Goal: Information Seeking & Learning: Learn about a topic

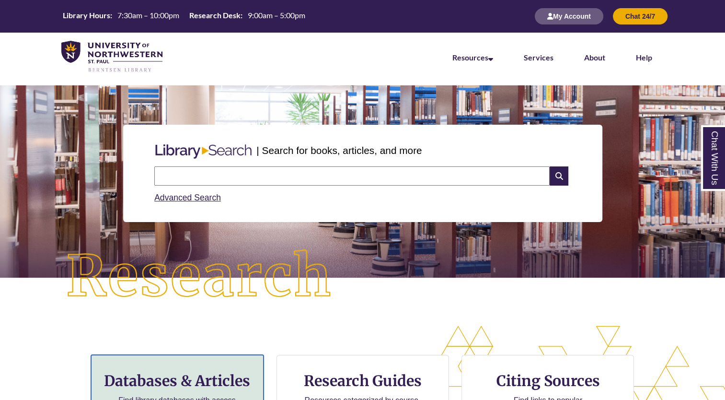
click at [195, 381] on h3 "Databases & Articles" at bounding box center [177, 380] width 156 height 18
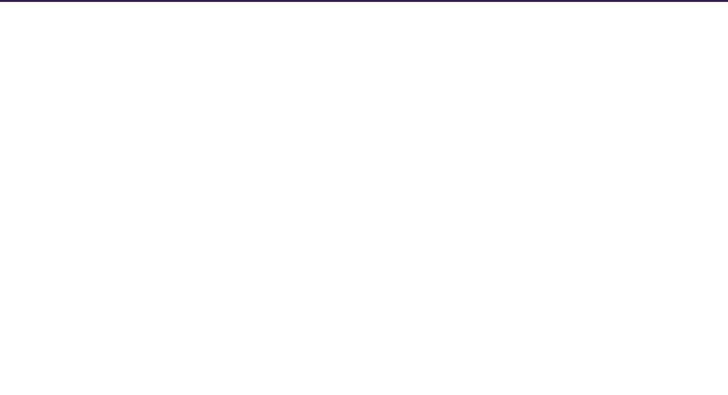
select select "Database Subject Filter"
select select "Database Types Filter"
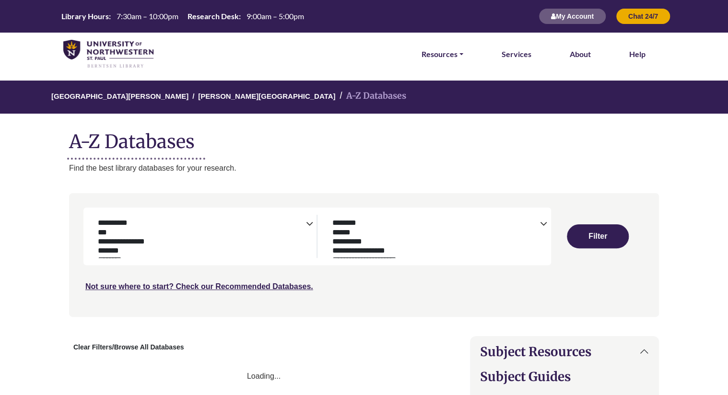
select select "Database Subject Filter"
select select "Database Types Filter"
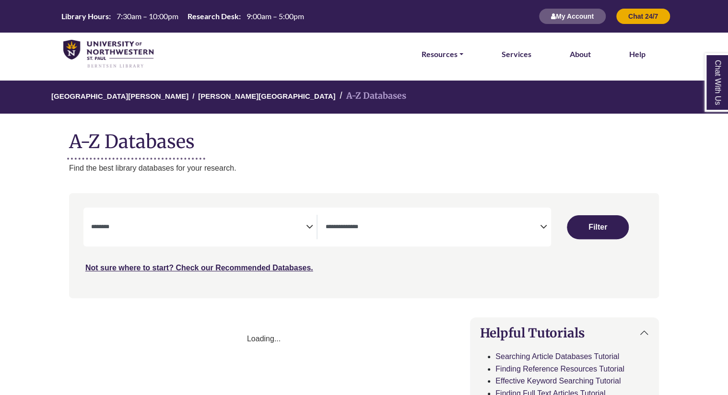
select select "Database Subject Filter"
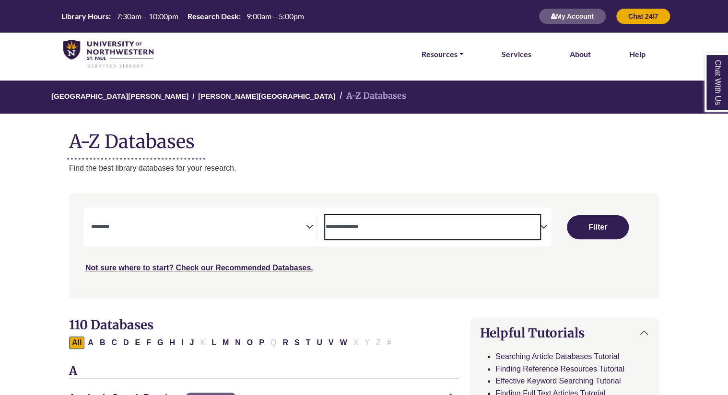
click at [416, 233] on span "Search filters" at bounding box center [432, 227] width 215 height 24
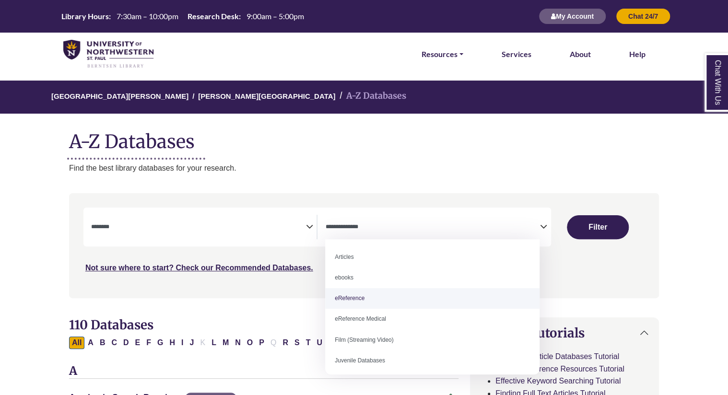
select select "*****"
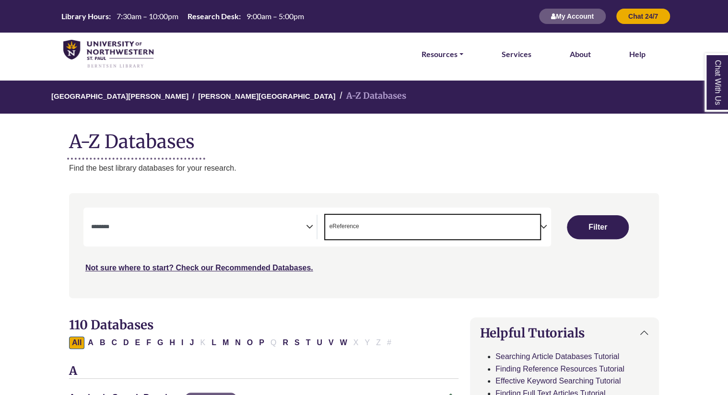
scroll to position [19, 0]
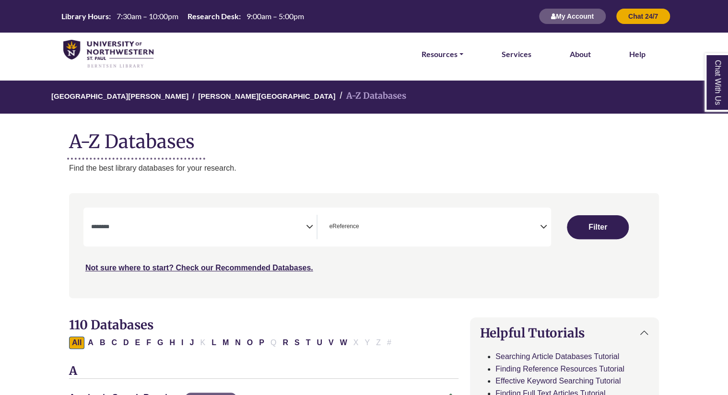
click at [391, 303] on div "**********" at bounding box center [363, 252] width 601 height 119
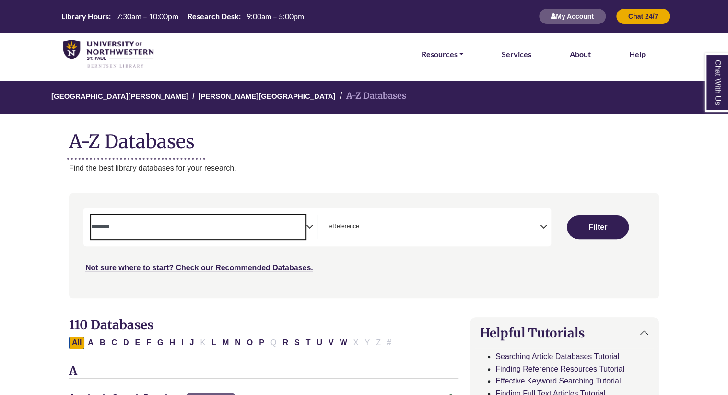
click at [249, 221] on span "Search filters" at bounding box center [198, 225] width 215 height 8
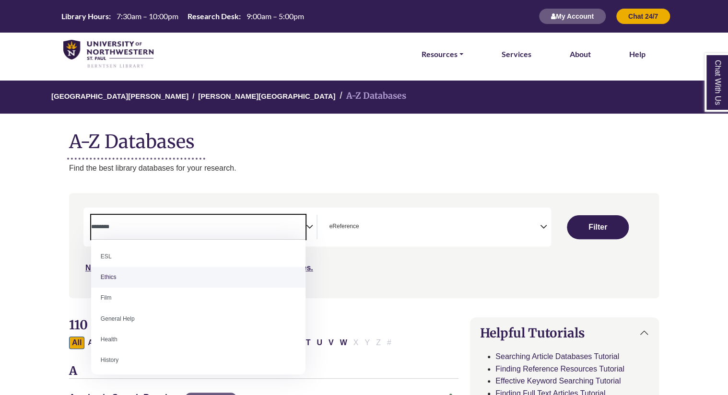
scroll to position [353, 0]
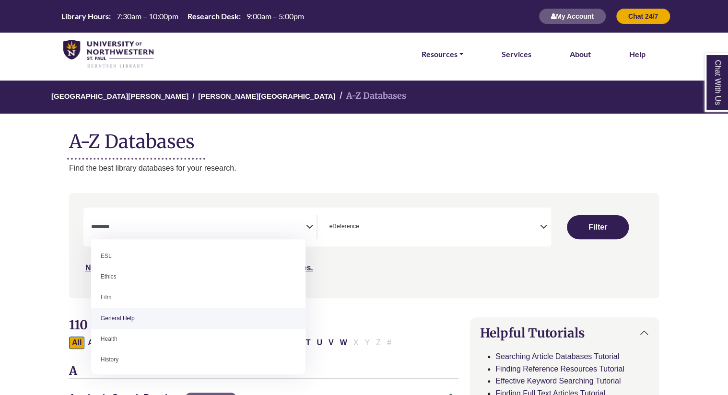
select select "*****"
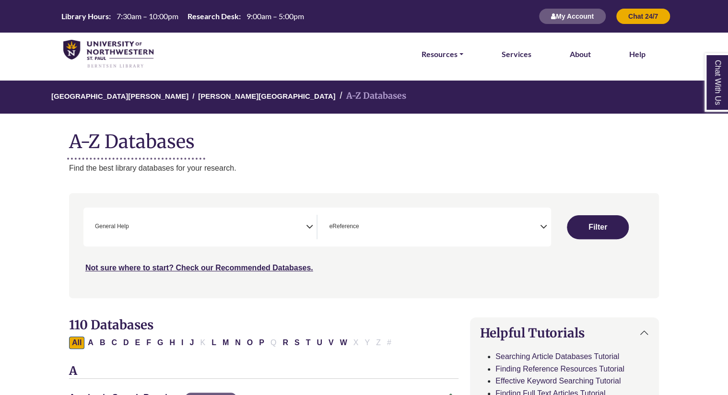
click at [371, 309] on div "**********" at bounding box center [363, 252] width 601 height 119
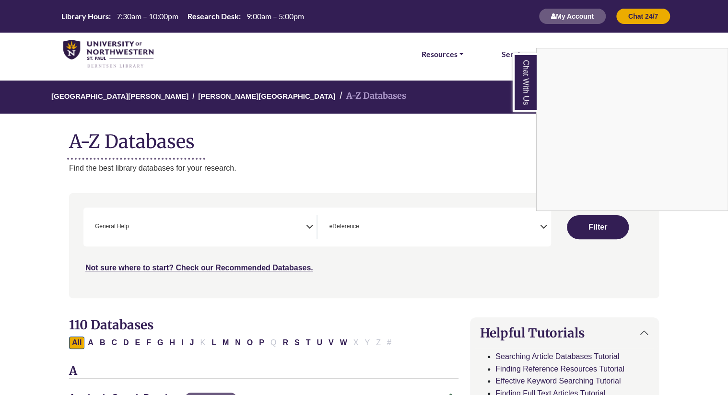
click at [598, 231] on div "Chat With Us" at bounding box center [364, 197] width 728 height 395
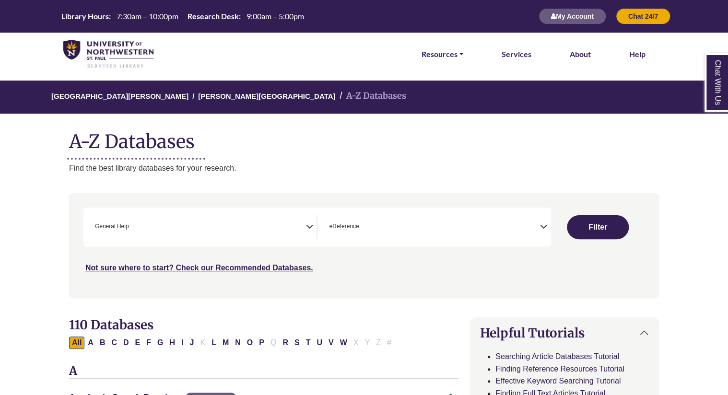
click at [598, 231] on button "Filter" at bounding box center [597, 227] width 61 height 24
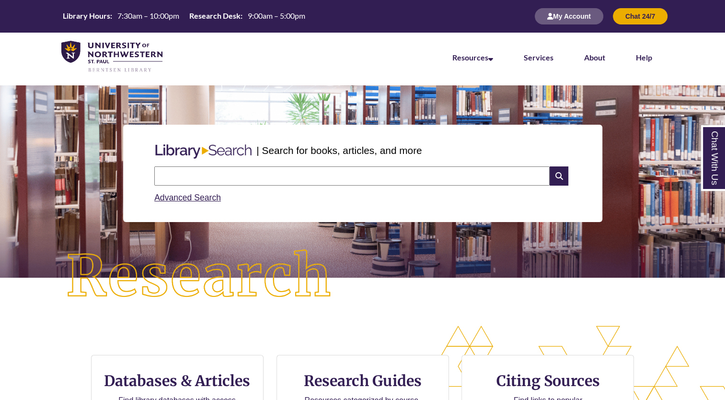
click at [211, 174] on input "text" at bounding box center [351, 175] width 395 height 19
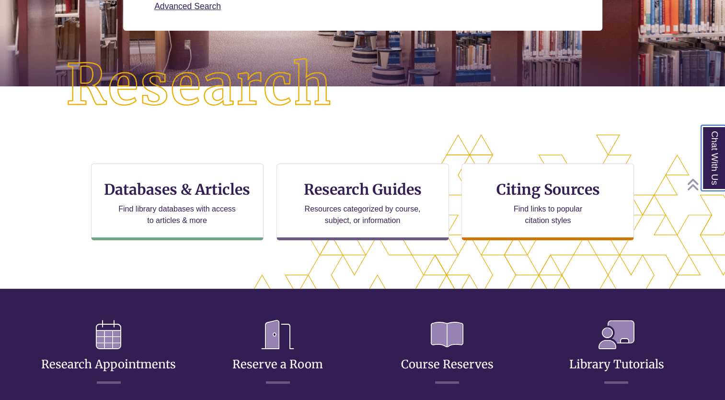
scroll to position [192, 0]
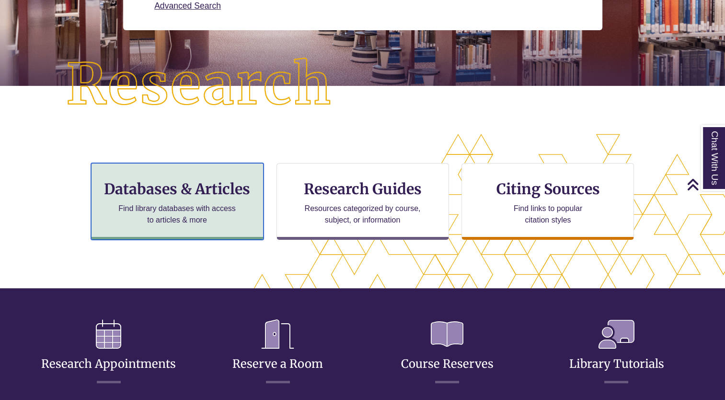
click at [188, 193] on h3 "Databases & Articles" at bounding box center [177, 189] width 156 height 18
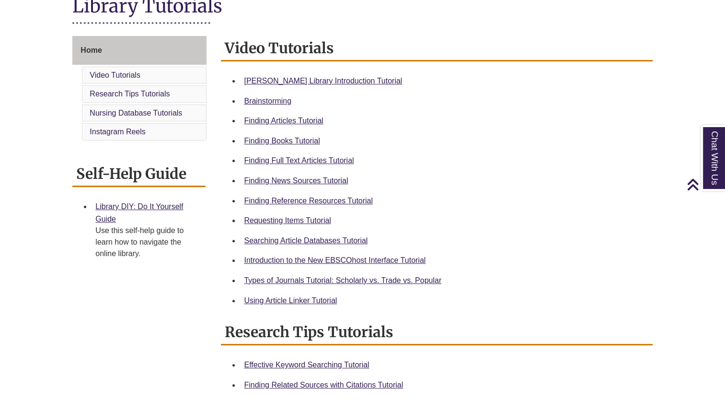
scroll to position [234, 0]
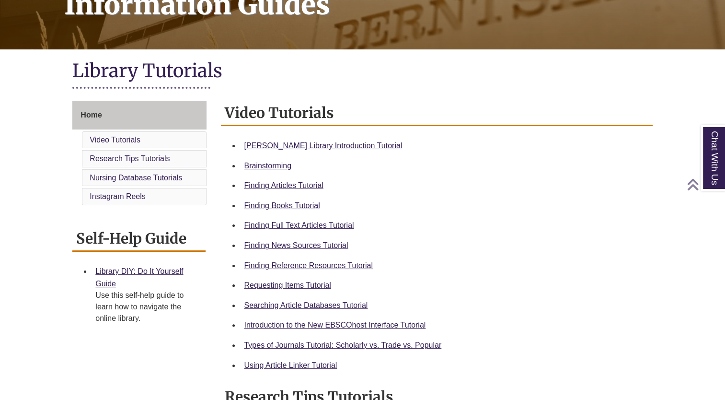
scroll to position [169, 0]
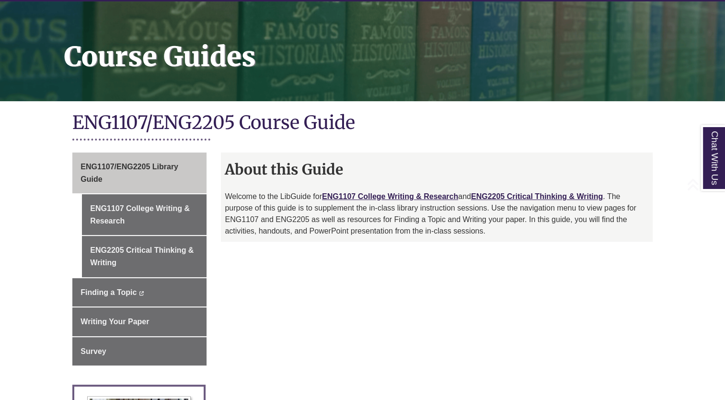
scroll to position [118, 0]
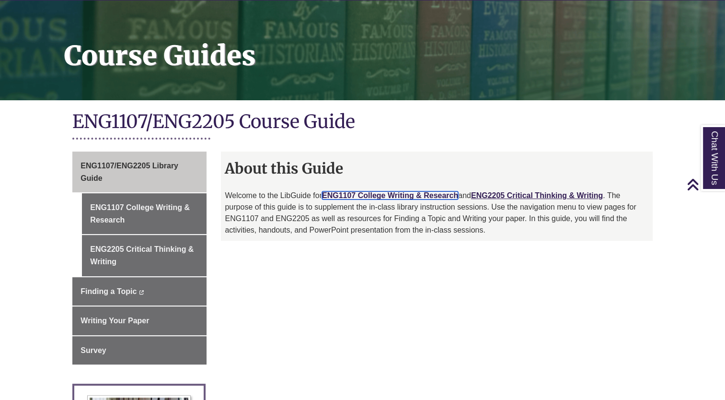
click at [385, 196] on link "ENG1107 College Writing & Research" at bounding box center [390, 195] width 136 height 8
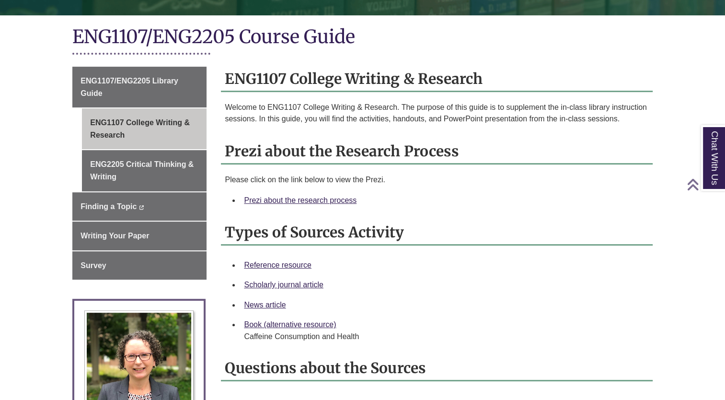
scroll to position [203, 0]
click at [336, 196] on link "Prezi about the research process" at bounding box center [300, 200] width 113 height 8
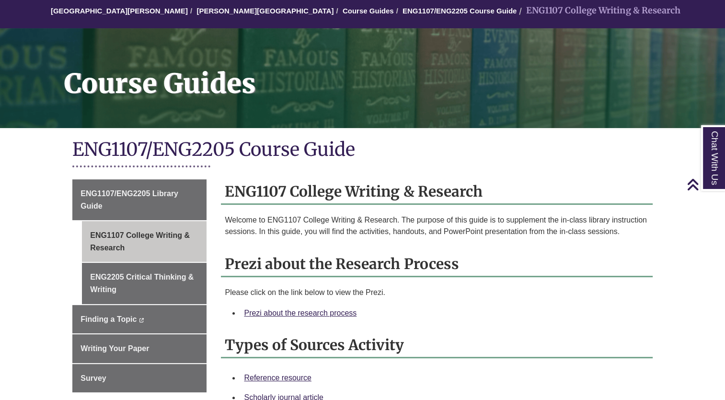
scroll to position [0, 0]
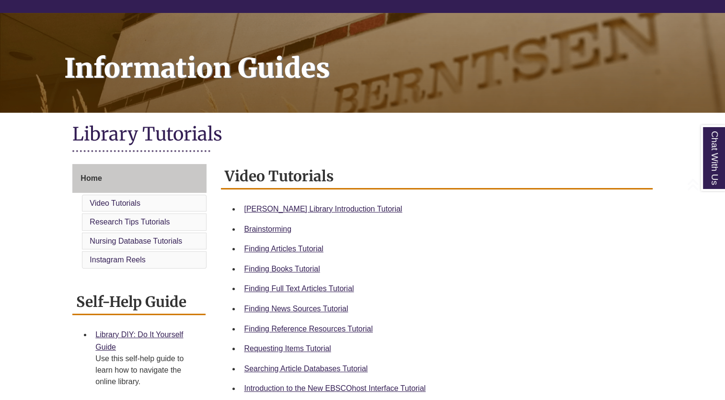
scroll to position [120, 0]
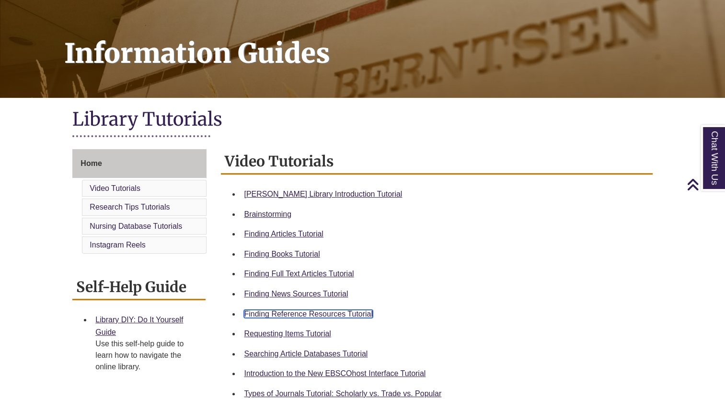
click at [314, 314] on link "Finding Reference Resources Tutorial" at bounding box center [308, 314] width 129 height 8
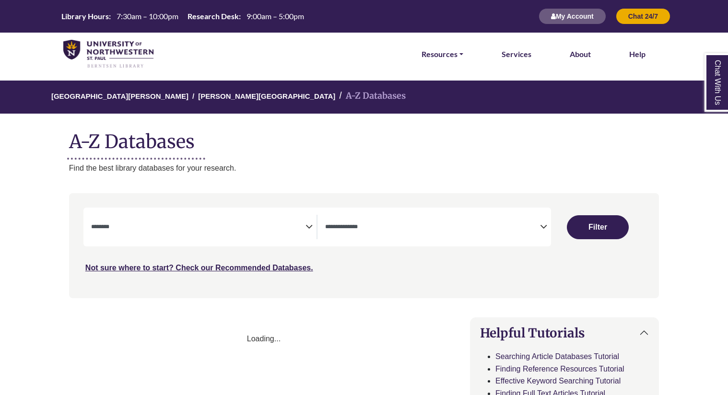
select select "Database Subject Filter"
select select "Database Types Filter"
select select "Database Subject Filter"
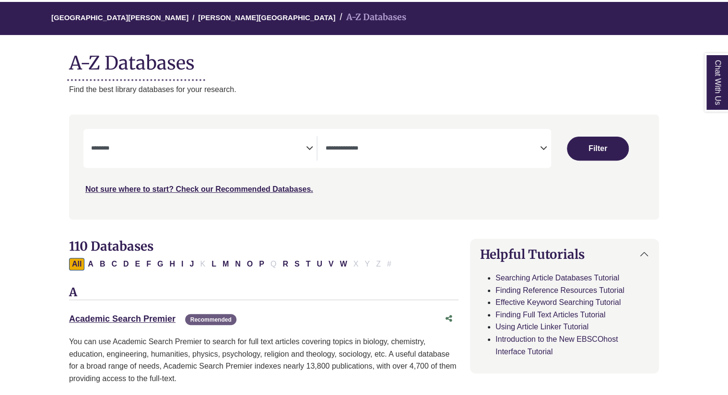
scroll to position [81, 0]
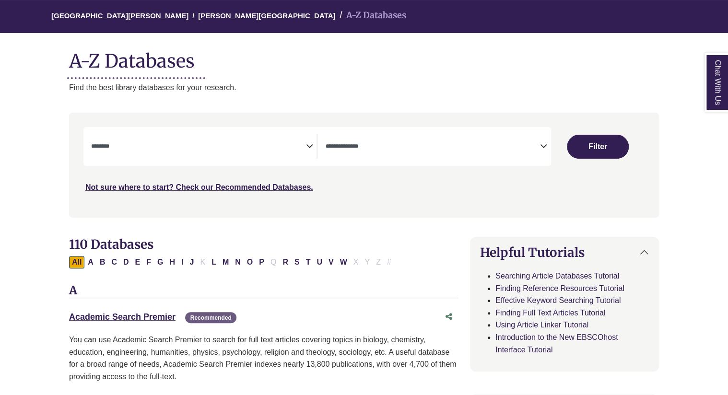
click at [393, 145] on textarea "Search" at bounding box center [432, 147] width 215 height 8
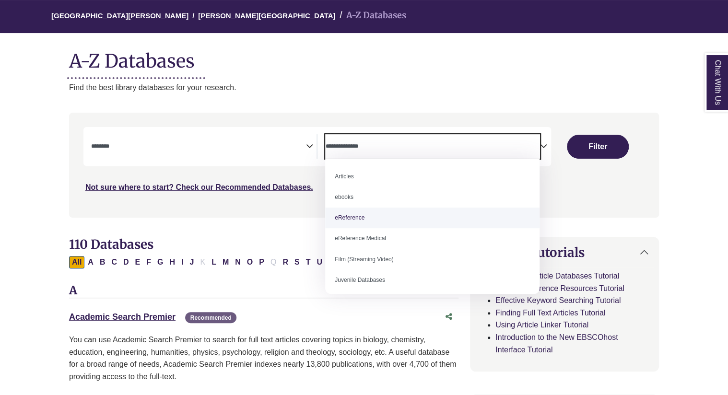
select select "*****"
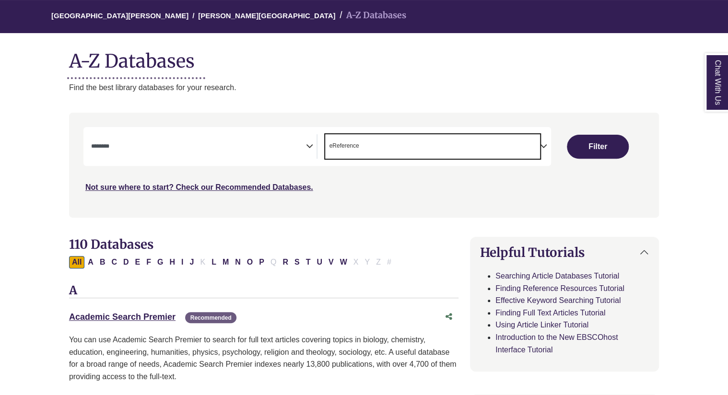
scroll to position [19, 0]
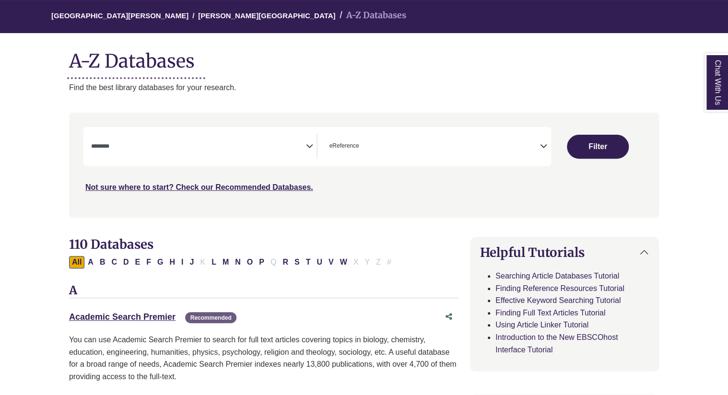
drag, startPoint x: 355, startPoint y: 216, endPoint x: 259, endPoint y: 93, distance: 156.1
copy body "**********"
click at [287, 83] on p "Find the best library databases for your research." at bounding box center [364, 87] width 590 height 12
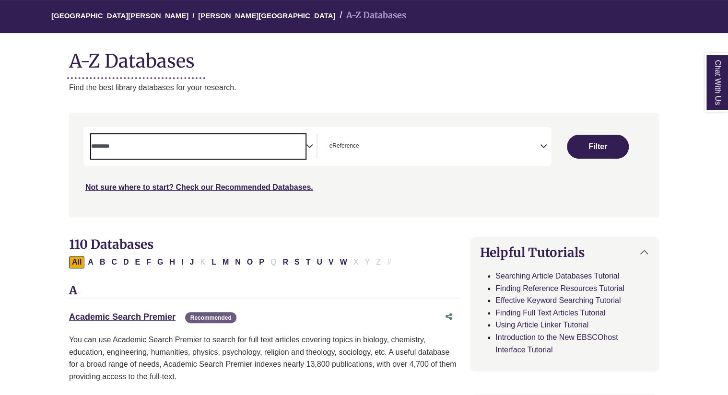
click at [266, 149] on textarea "Search" at bounding box center [198, 147] width 215 height 8
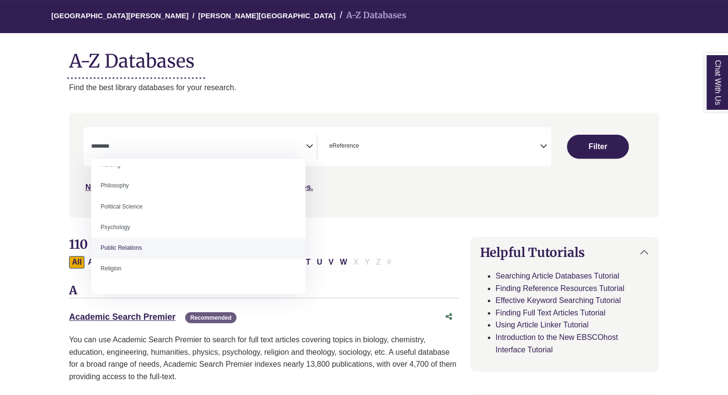
scroll to position [711, 0]
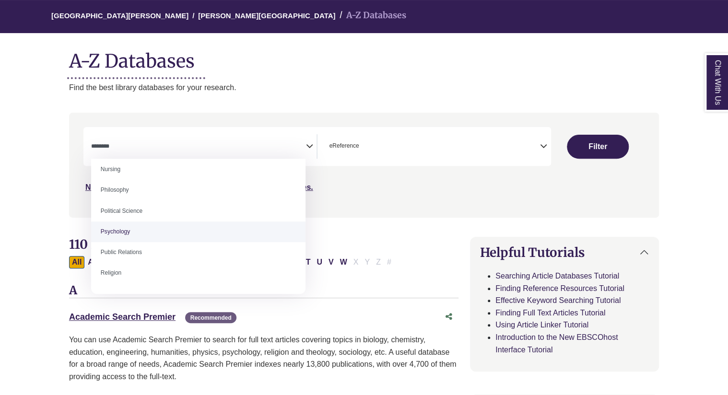
select select "*****"
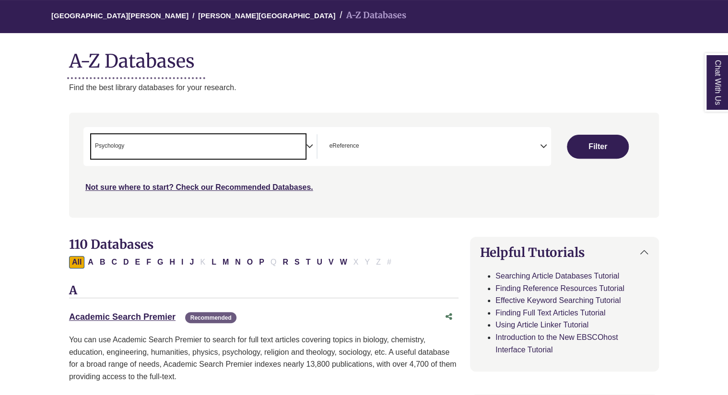
scroll to position [344, 0]
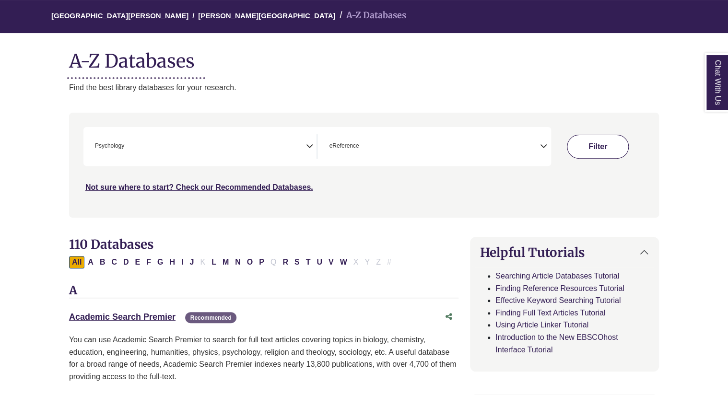
drag, startPoint x: 559, startPoint y: 172, endPoint x: 594, endPoint y: 138, distance: 48.8
click at [594, 138] on div "***" at bounding box center [363, 160] width 561 height 66
click at [594, 138] on button "Filter" at bounding box center [597, 147] width 61 height 24
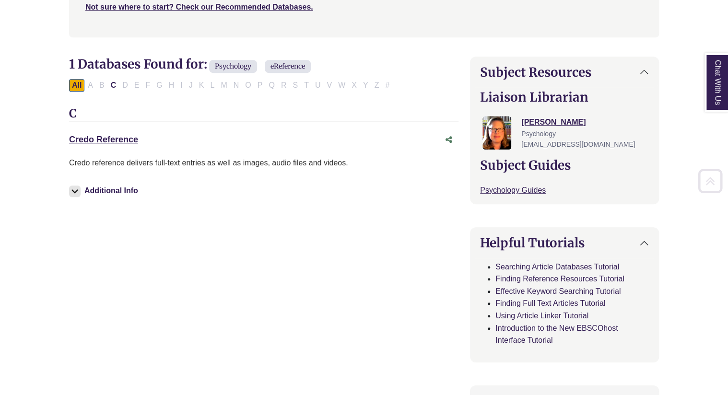
scroll to position [265, 0]
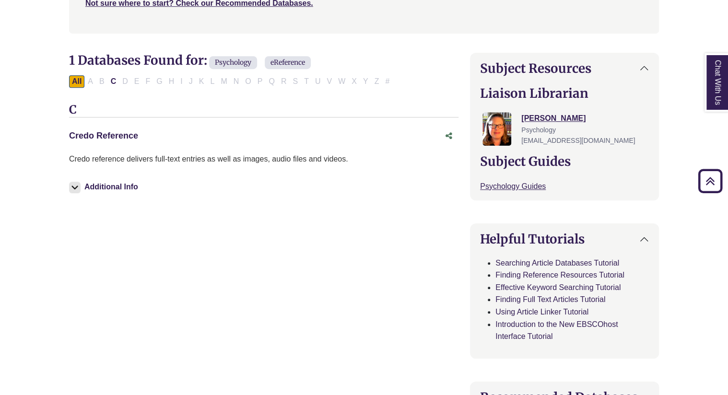
click at [130, 133] on link "Credo Reference This link opens in a new window" at bounding box center [103, 136] width 69 height 10
